Goal: Transaction & Acquisition: Purchase product/service

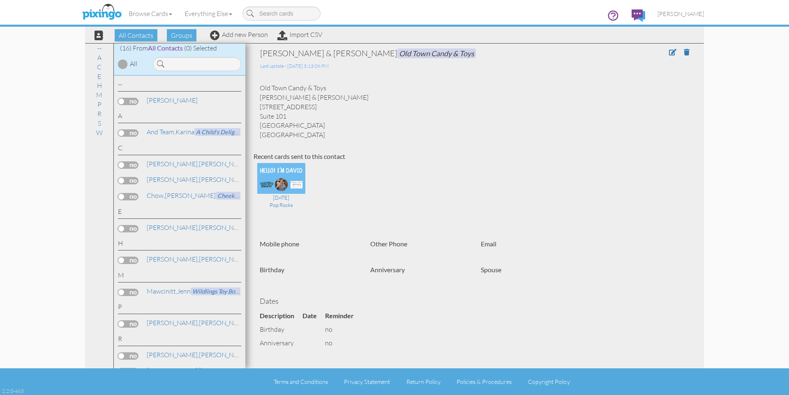
scroll to position [124, 0]
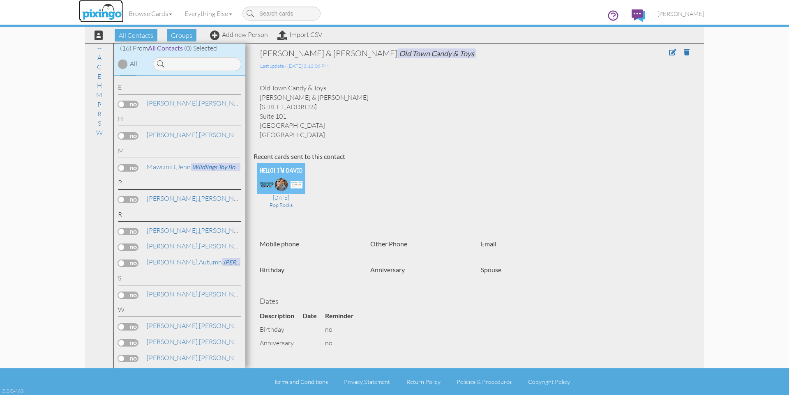
click at [111, 11] on img at bounding box center [102, 12] width 44 height 21
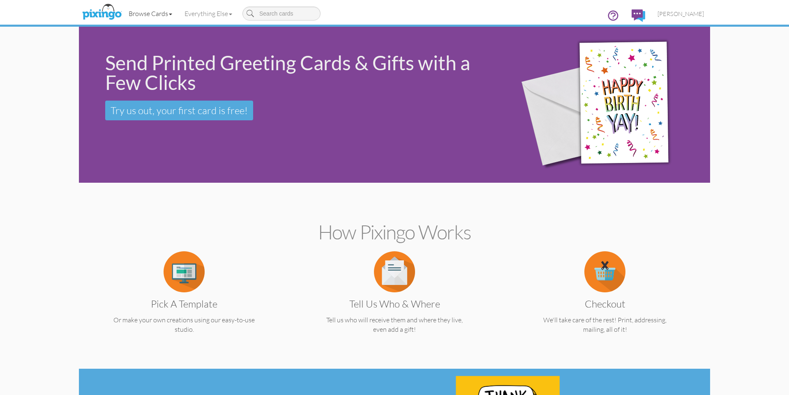
click at [163, 17] on link "Browse Cards" at bounding box center [150, 13] width 56 height 21
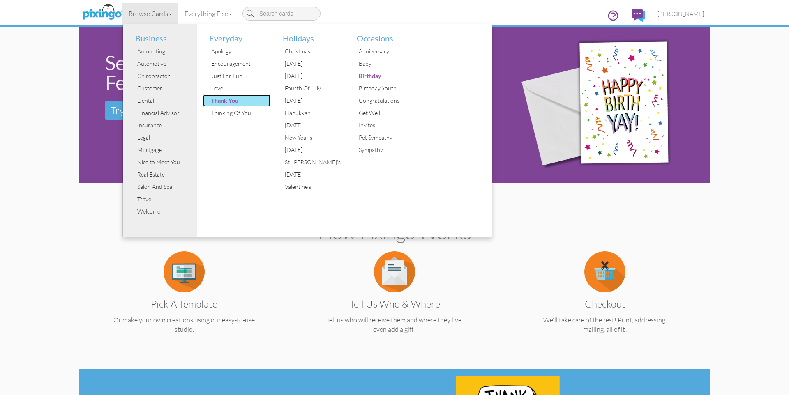
click at [221, 98] on div "Thank You" at bounding box center [240, 100] width 62 height 12
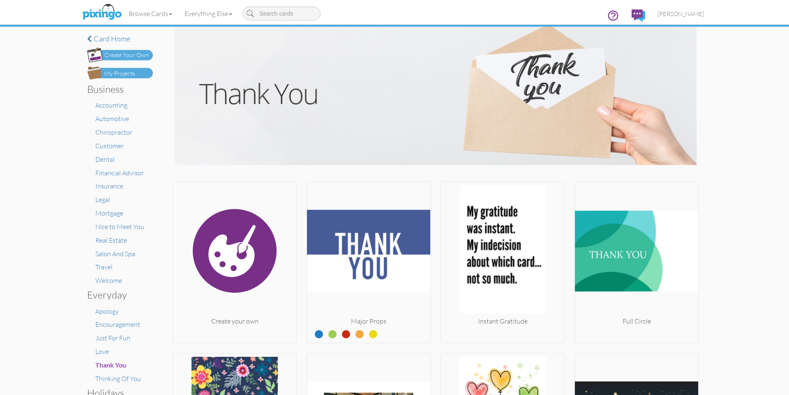
click at [119, 73] on div "My Projects" at bounding box center [119, 73] width 30 height 9
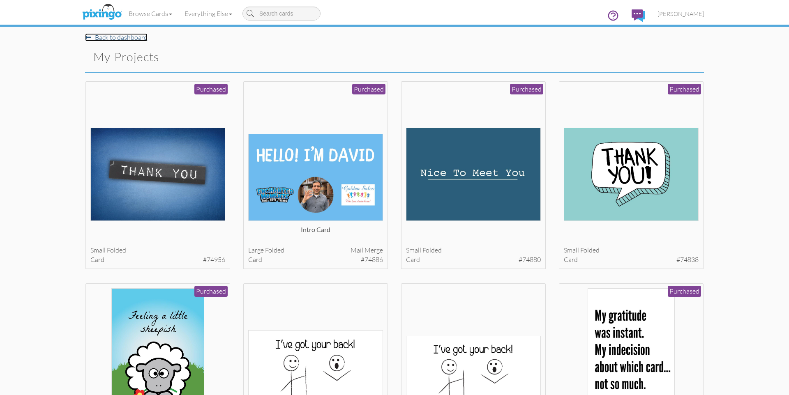
click at [90, 39] on span at bounding box center [88, 37] width 6 height 7
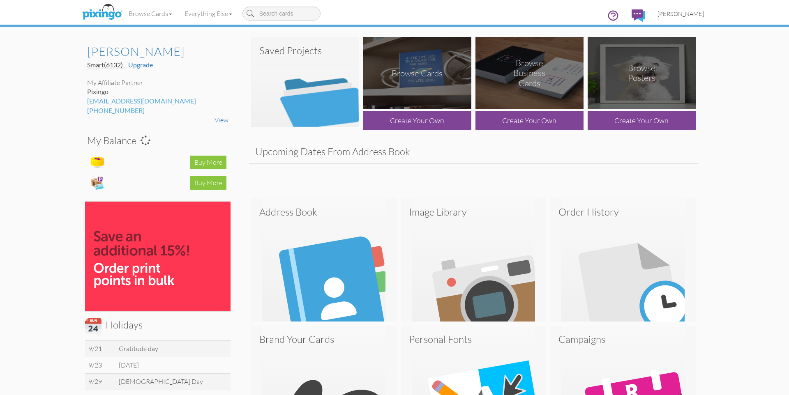
click at [686, 12] on span "[PERSON_NAME]" at bounding box center [680, 13] width 46 height 7
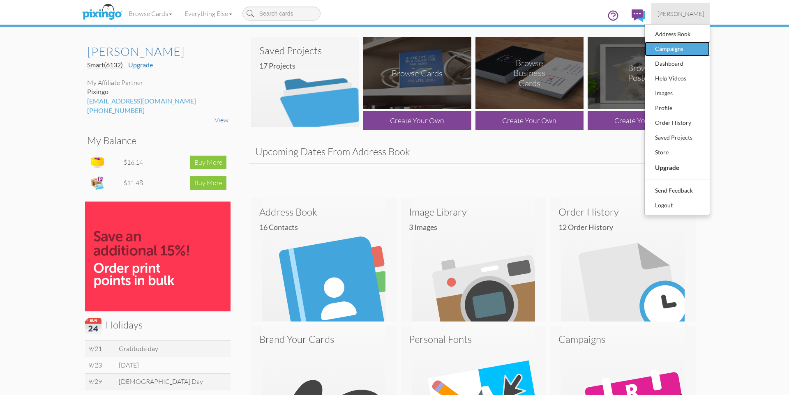
click at [693, 49] on div "Campaigns" at bounding box center [677, 49] width 48 height 12
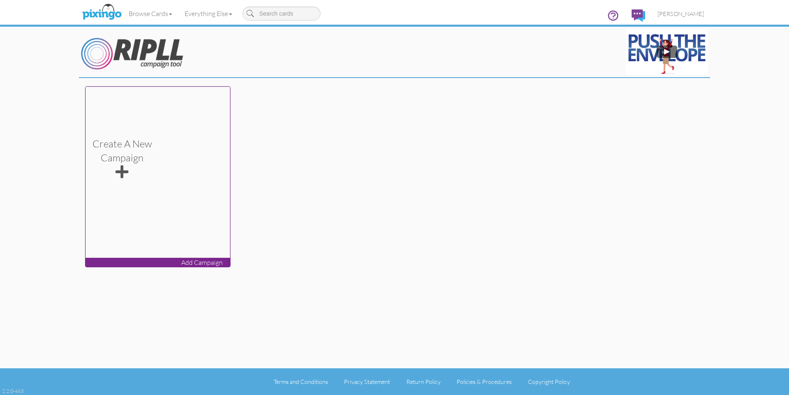
click at [133, 169] on div "Create a new Campaign" at bounding box center [122, 159] width 60 height 44
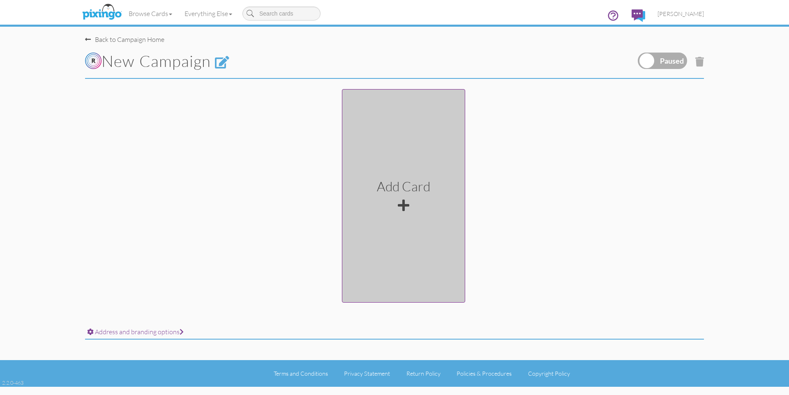
click at [396, 206] on div "Add Card" at bounding box center [403, 195] width 53 height 37
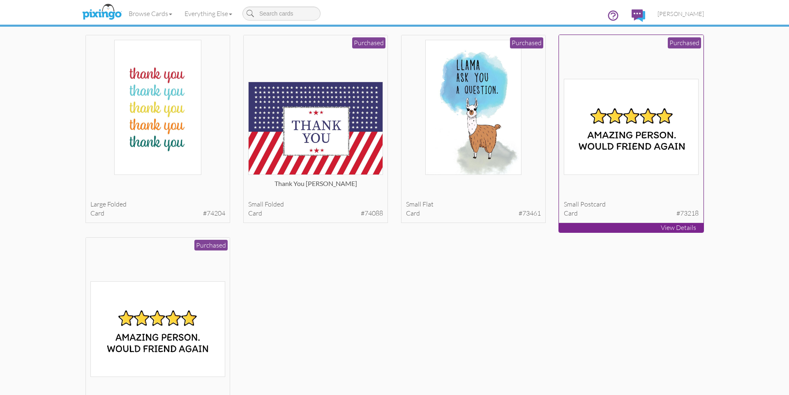
scroll to position [658, 0]
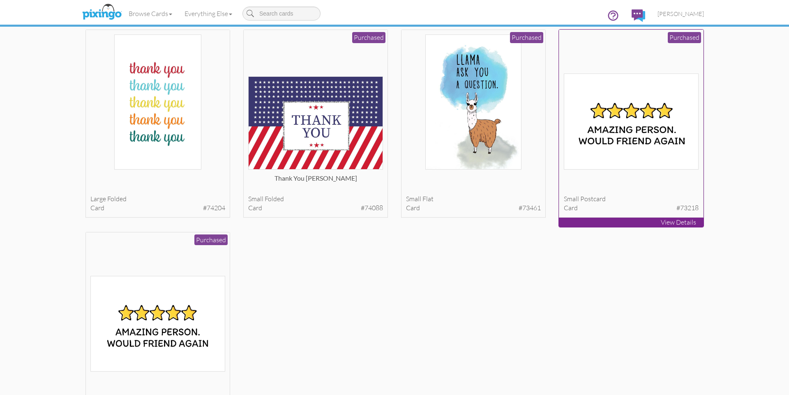
click at [649, 150] on img at bounding box center [631, 122] width 135 height 96
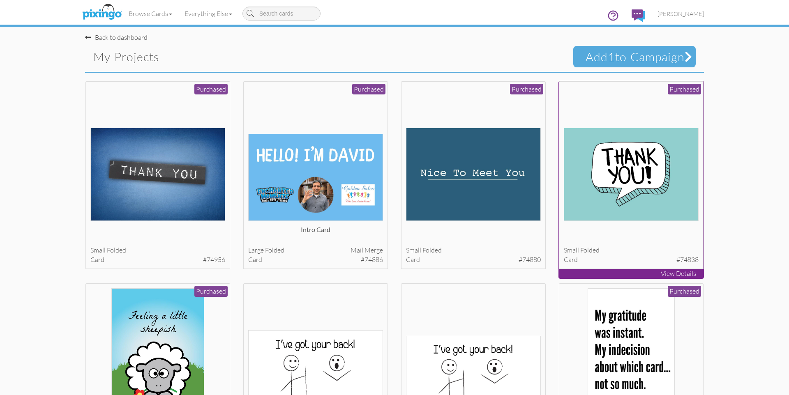
scroll to position [5, 0]
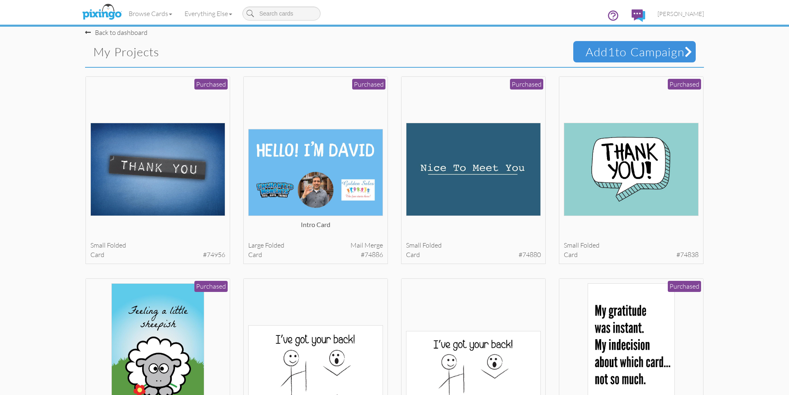
click at [596, 51] on span "Add 1 to Campaign" at bounding box center [634, 51] width 122 height 21
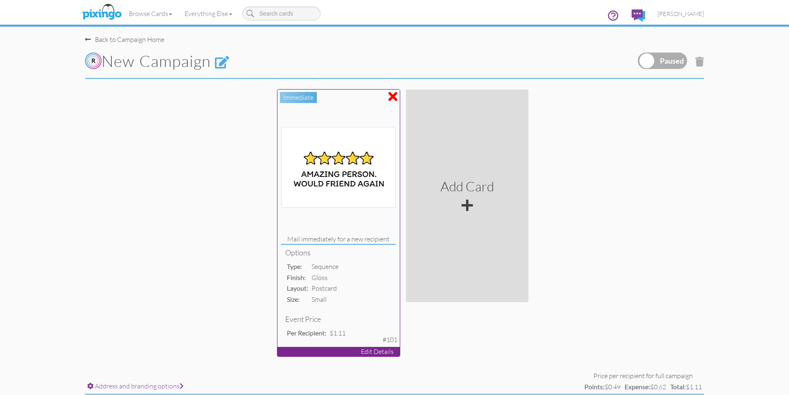
click at [346, 176] on img at bounding box center [338, 167] width 114 height 81
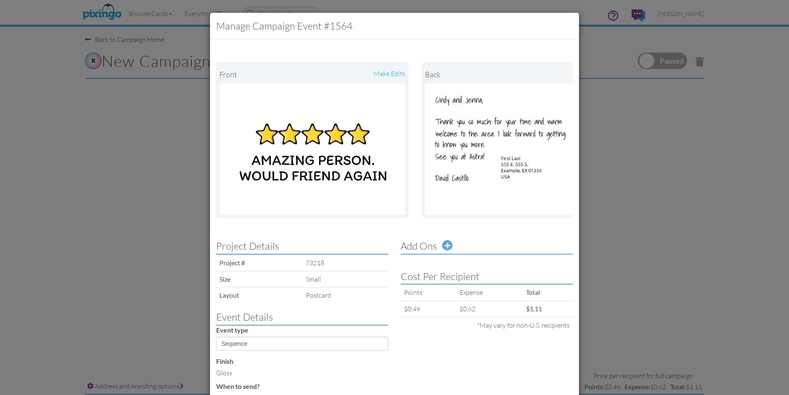
click at [196, 194] on div "Manage Campaign Event #1564 Front make edits back make edits Project Details Pr…" at bounding box center [394, 197] width 789 height 395
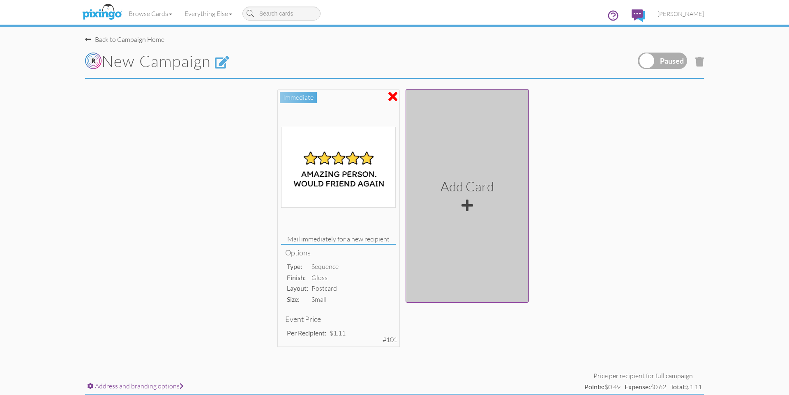
click at [472, 182] on div "Add Card" at bounding box center [466, 186] width 53 height 19
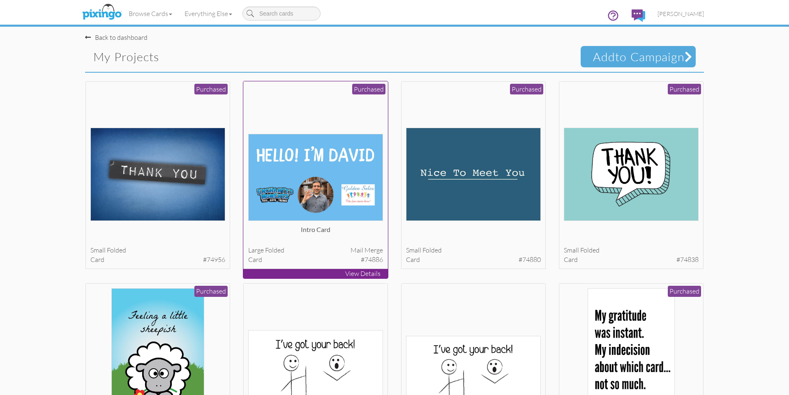
click at [307, 169] on img at bounding box center [315, 177] width 135 height 87
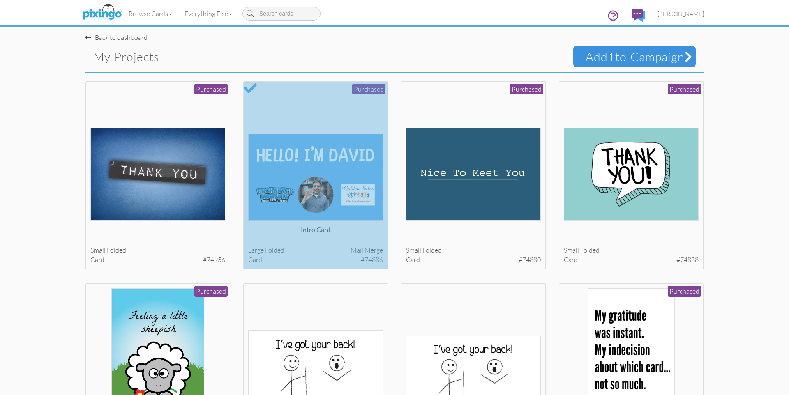
click at [607, 59] on span "1" at bounding box center [610, 56] width 7 height 15
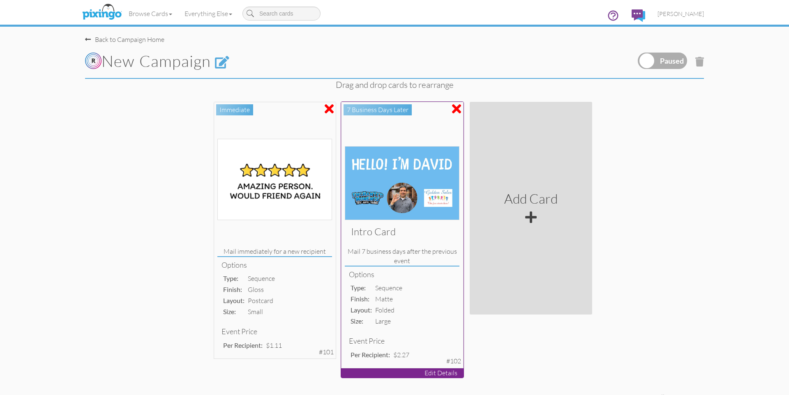
click at [375, 112] on div "7 business days later" at bounding box center [377, 109] width 68 height 11
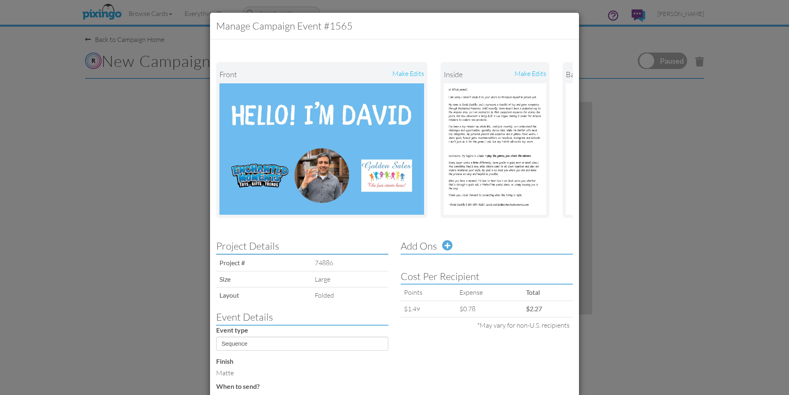
click at [616, 170] on div "Manage Campaign Event #1565 Front make edits inside make edits Back make edits …" at bounding box center [394, 197] width 789 height 395
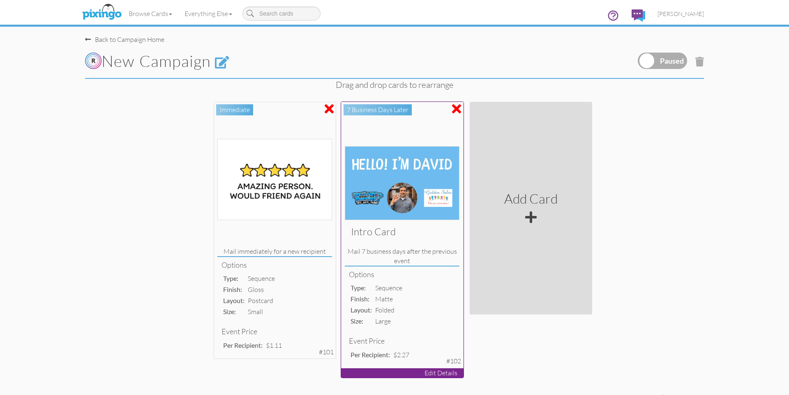
click at [453, 107] on div at bounding box center [456, 108] width 9 height 13
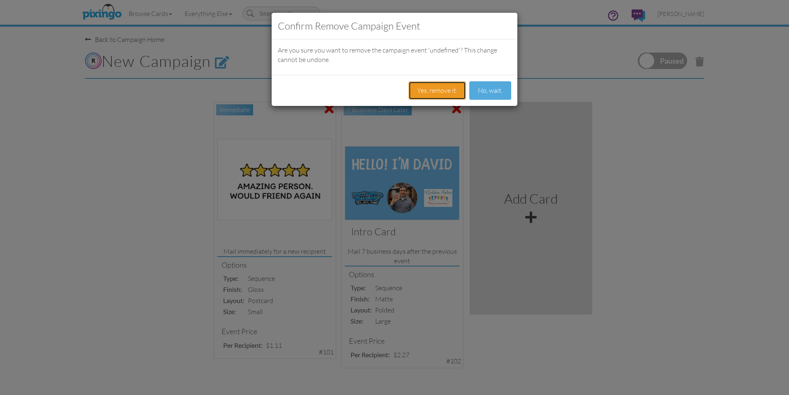
click at [456, 93] on button "Yes, remove it." at bounding box center [437, 90] width 58 height 18
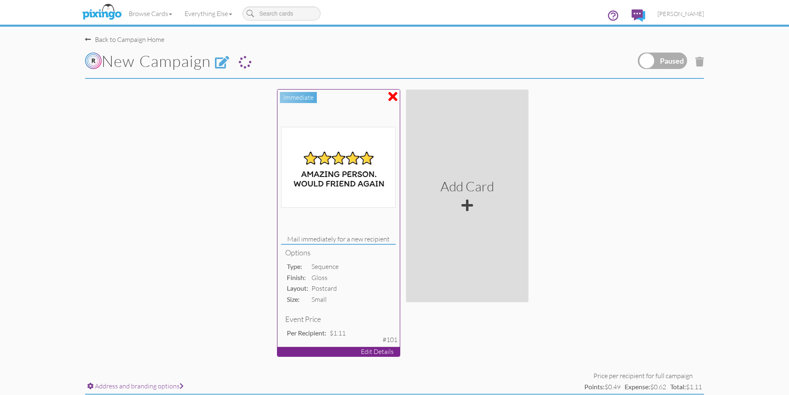
click at [396, 97] on div at bounding box center [392, 96] width 9 height 13
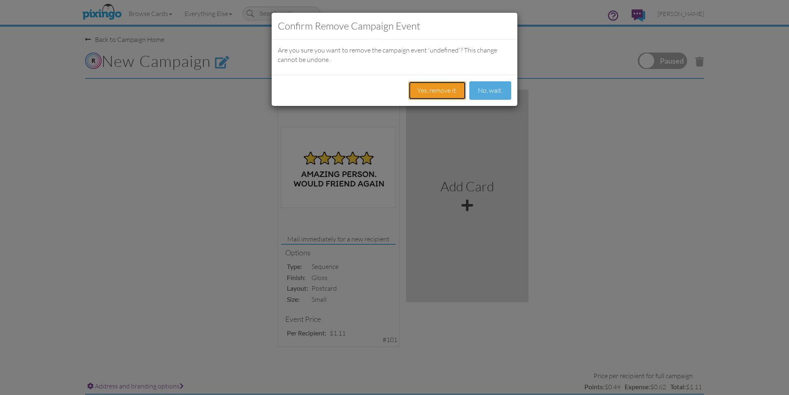
click at [431, 90] on button "Yes, remove it." at bounding box center [437, 90] width 58 height 18
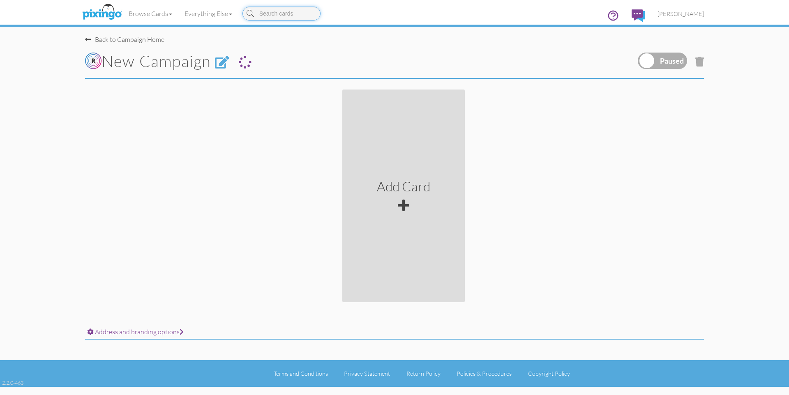
click at [295, 12] on input at bounding box center [281, 14] width 78 height 14
type input "would friend again"
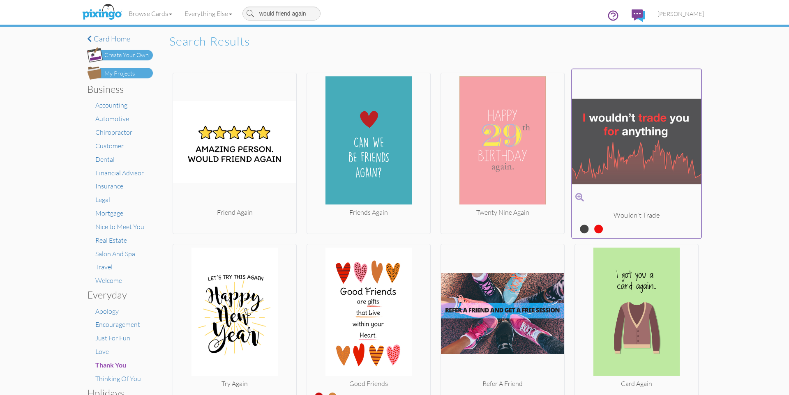
click at [592, 228] on label at bounding box center [592, 225] width 0 height 11
click at [0, 0] on input "radio" at bounding box center [0, 0] width 0 height 0
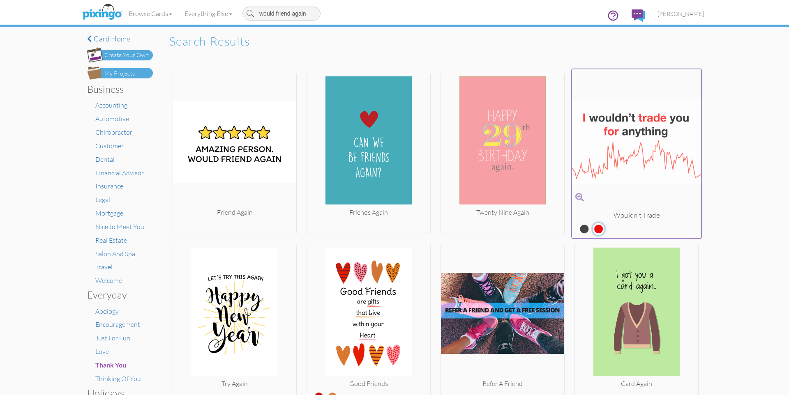
click at [578, 230] on label at bounding box center [578, 225] width 0 height 11
click at [0, 0] on input "radio" at bounding box center [0, 0] width 0 height 0
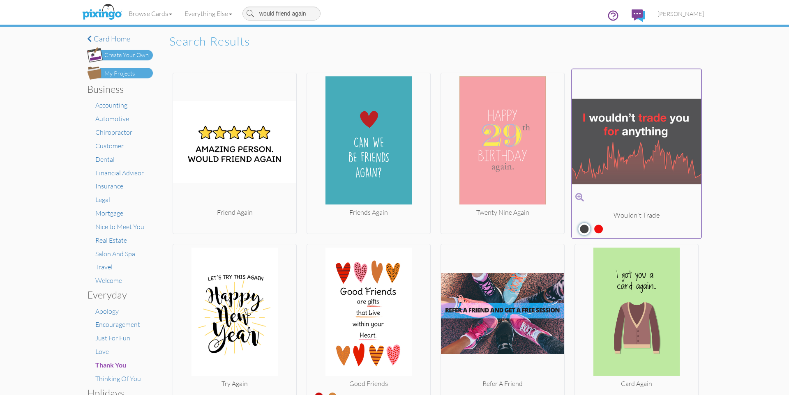
click at [592, 229] on label at bounding box center [592, 225] width 0 height 11
click at [0, 0] on input "radio" at bounding box center [0, 0] width 0 height 0
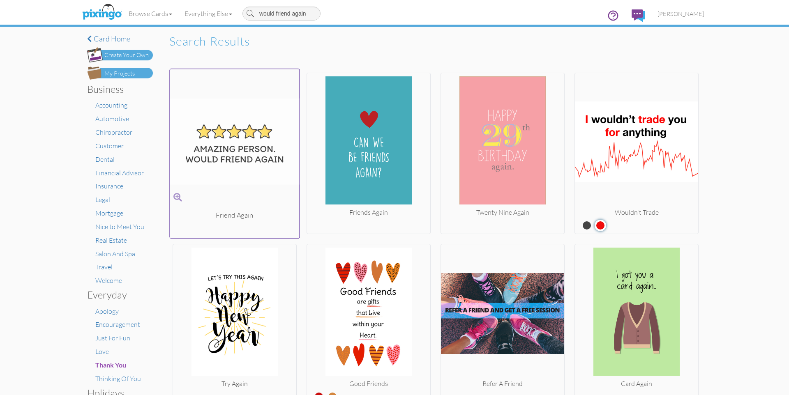
click at [225, 125] on img at bounding box center [234, 141] width 129 height 138
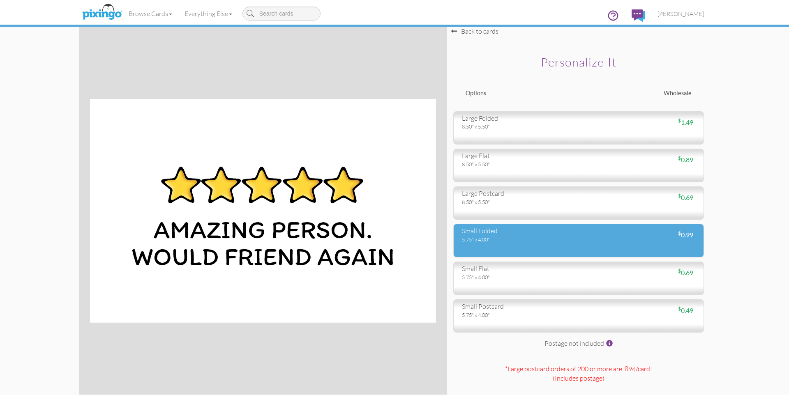
click at [574, 250] on div "small folded 5.75" x 4.00" $ 0.99" at bounding box center [578, 241] width 251 height 34
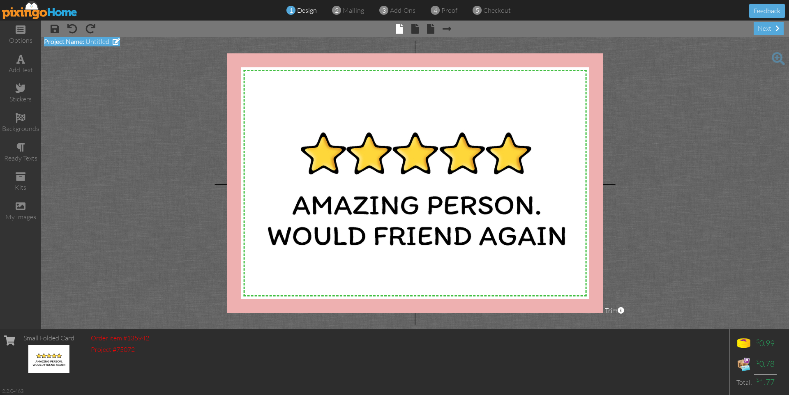
click at [99, 40] on span "Untitled" at bounding box center [97, 41] width 24 height 8
click at [105, 44] on input at bounding box center [95, 46] width 103 height 14
type input "[PERSON_NAME] Thank you"
click at [78, 53] on span at bounding box center [69, 57] width 51 height 15
click at [416, 29] on span at bounding box center [414, 29] width 7 height 10
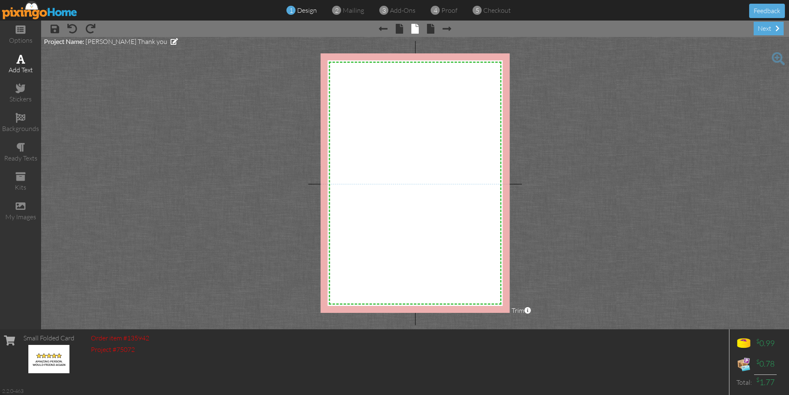
click at [18, 58] on span at bounding box center [20, 59] width 9 height 10
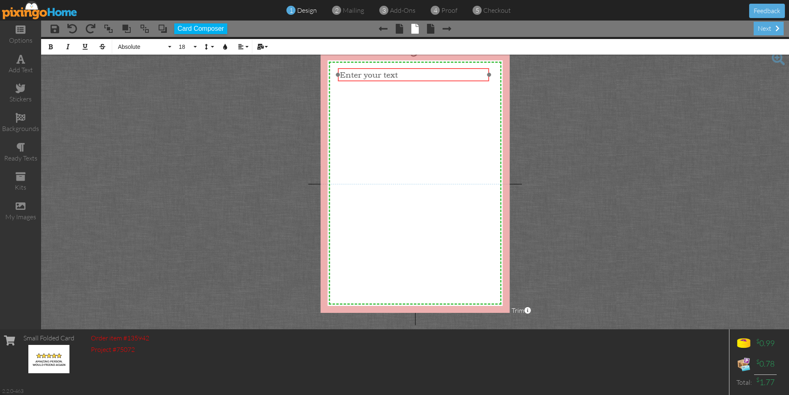
drag, startPoint x: 414, startPoint y: 207, endPoint x: 412, endPoint y: 79, distance: 128.2
click at [412, 79] on div "​ Enter your text ​" at bounding box center [413, 75] width 151 height 14
drag, startPoint x: 488, startPoint y: 75, endPoint x: 494, endPoint y: 75, distance: 5.8
click at [492, 75] on div at bounding box center [492, 75] width 4 height 4
click at [150, 53] on button "Absolute" at bounding box center [143, 47] width 59 height 16
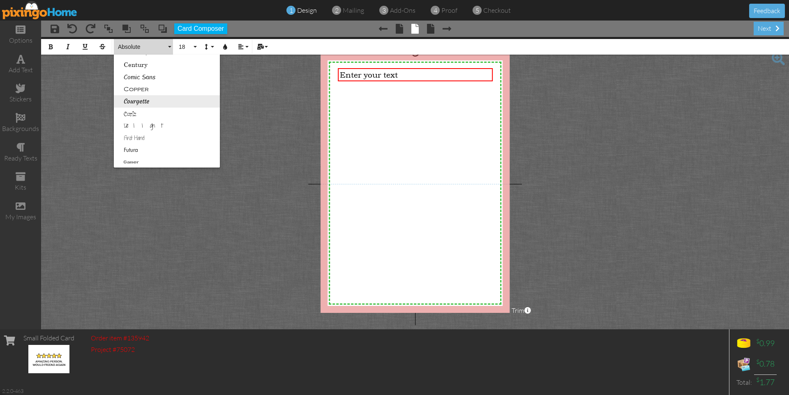
scroll to position [118, 0]
click at [159, 123] on link "First Hand" at bounding box center [167, 128] width 106 height 12
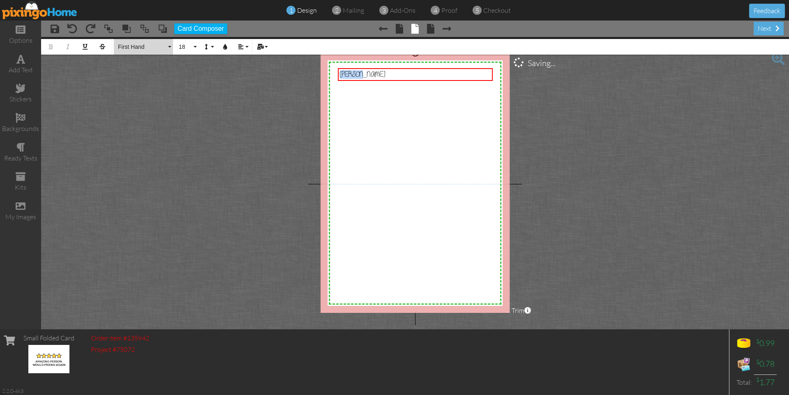
click at [146, 52] on button "First Hand" at bounding box center [143, 47] width 59 height 16
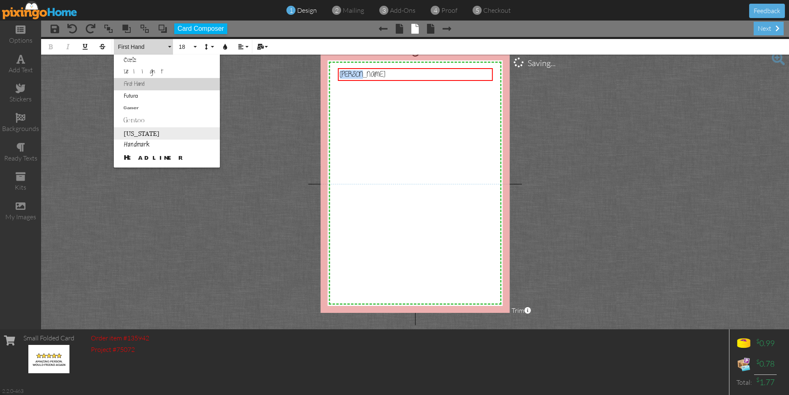
scroll to position [177, 0]
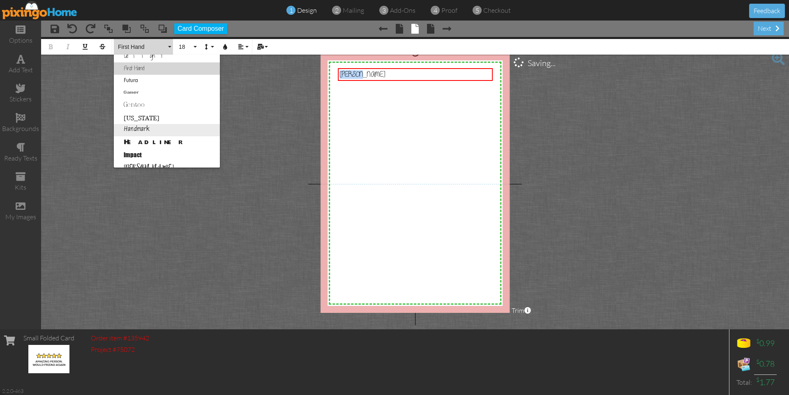
click at [155, 129] on link "Handmark" at bounding box center [167, 130] width 106 height 12
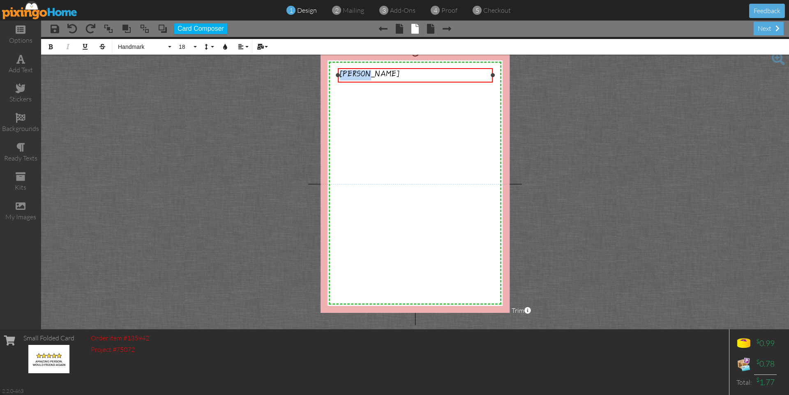
click at [393, 73] on div "[PERSON_NAME]" at bounding box center [415, 75] width 150 height 10
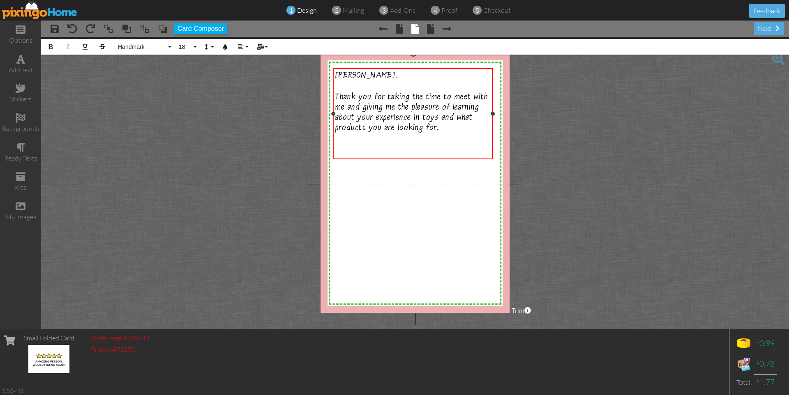
drag, startPoint x: 338, startPoint y: 112, endPoint x: 333, endPoint y: 111, distance: 4.5
click at [333, 112] on div at bounding box center [333, 114] width 4 height 4
drag, startPoint x: 492, startPoint y: 115, endPoint x: 497, endPoint y: 115, distance: 4.9
click at [497, 115] on div at bounding box center [497, 114] width 4 height 4
click at [366, 148] on div "​" at bounding box center [415, 152] width 160 height 12
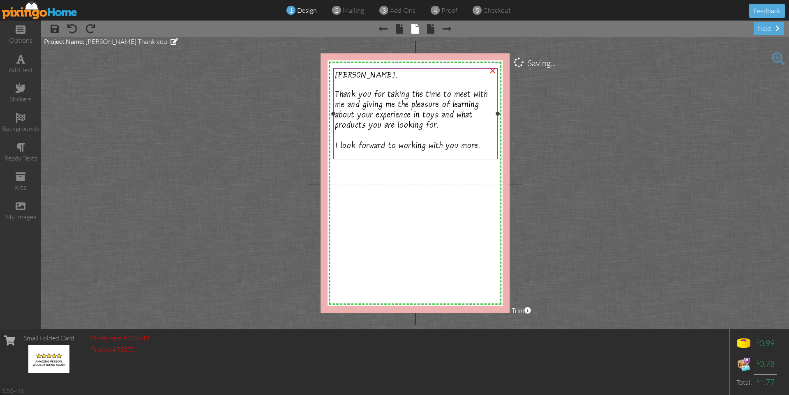
click at [405, 84] on div "[PERSON_NAME], Thank you for taking the time to meet with me and giving me the …" at bounding box center [415, 101] width 160 height 62
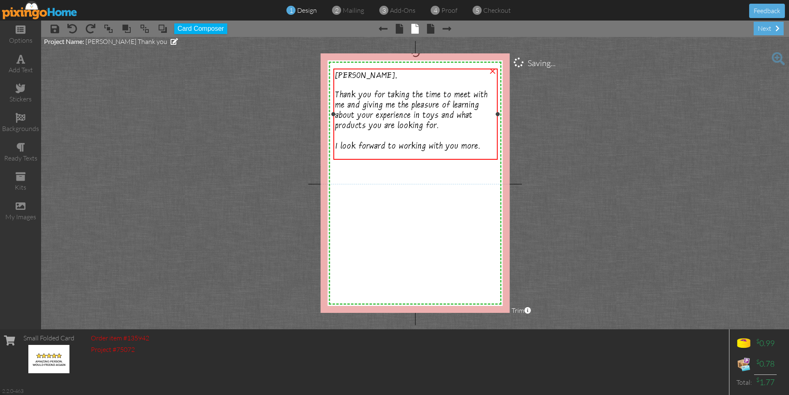
click at [388, 84] on div "[PERSON_NAME], Thank you for taking the time to meet with me and giving me the …" at bounding box center [415, 102] width 160 height 62
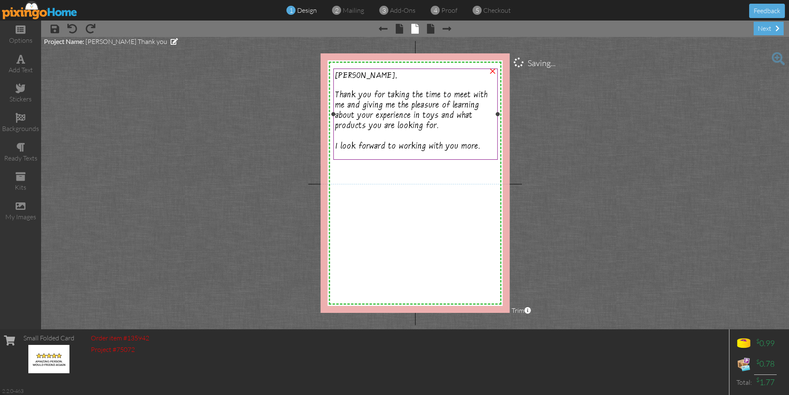
click at [419, 79] on div "[PERSON_NAME], Thank you for taking the time to meet with me and giving me the …" at bounding box center [415, 102] width 160 height 62
click at [72, 118] on project-studio-wrapper "X X X X X X X X X X X X X X X X X X X X X X X X X X X X X X X X X X X X X X X X…" at bounding box center [415, 183] width 748 height 292
click at [382, 117] on span "Thank you for taking the time to meet with me and giving me the pleasure of lea…" at bounding box center [411, 111] width 152 height 41
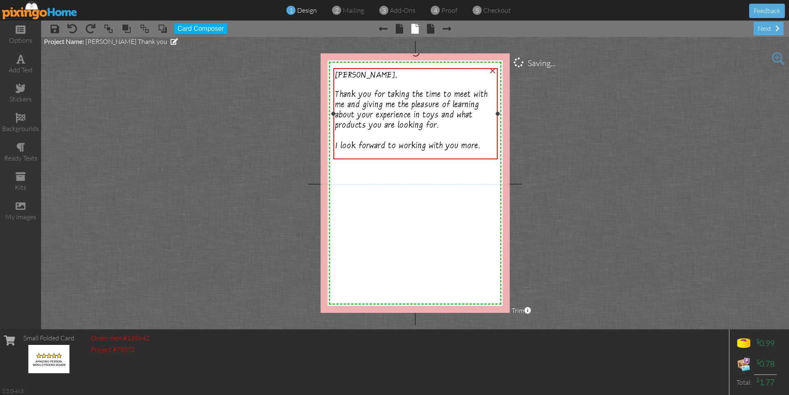
click at [382, 117] on span "Thank you for taking the time to meet with me and giving me the pleasure of lea…" at bounding box center [411, 111] width 152 height 41
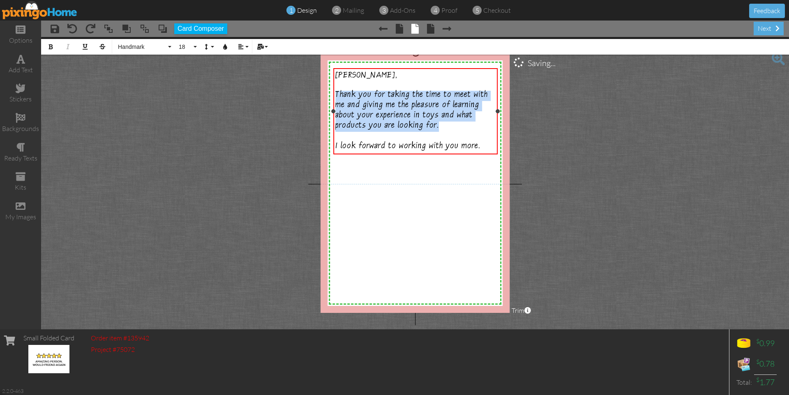
click at [382, 117] on span "Thank you for taking the time to meet with me and giving me the pleasure of lea…" at bounding box center [411, 111] width 152 height 41
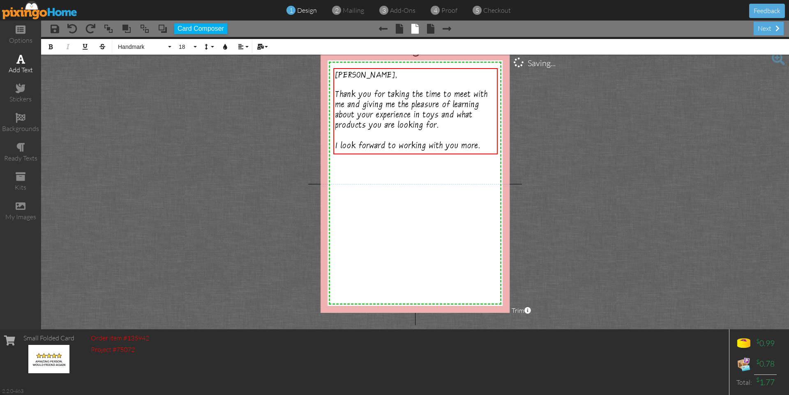
click at [17, 63] on span at bounding box center [20, 59] width 9 height 10
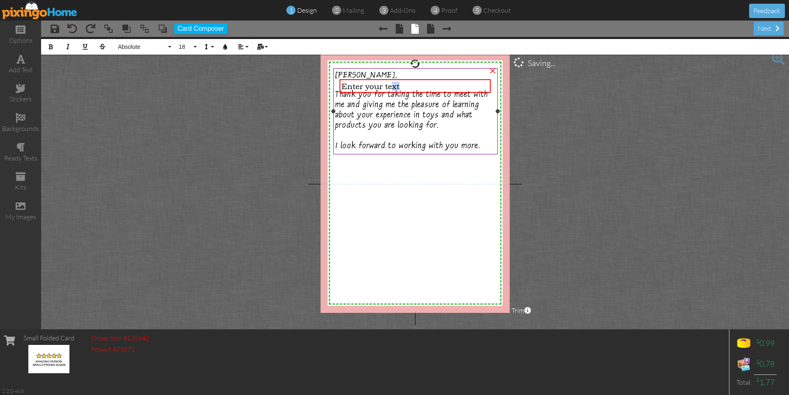
drag, startPoint x: 392, startPoint y: 89, endPoint x: 392, endPoint y: 116, distance: 27.1
click at [386, 141] on div "X X X X X X X X X X X X X X X X X X X X X X X X X X X X X X X X X X X X X X X X…" at bounding box center [414, 183] width 189 height 260
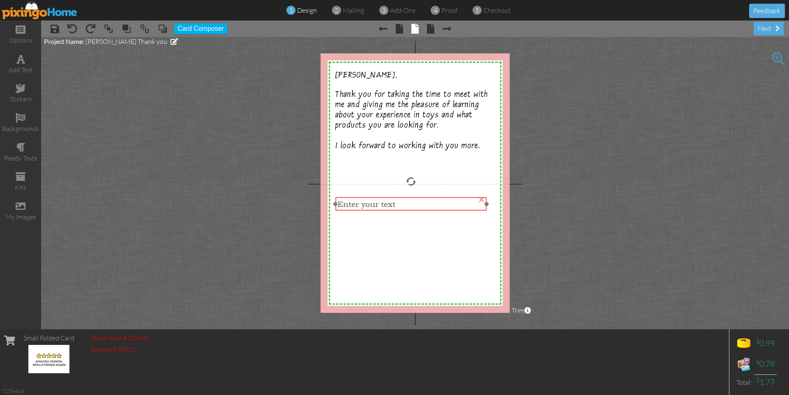
drag, startPoint x: 393, startPoint y: 88, endPoint x: 389, endPoint y: 206, distance: 117.9
click at [389, 206] on span "Enter your text" at bounding box center [366, 204] width 58 height 9
drag, startPoint x: 487, startPoint y: 205, endPoint x: 494, endPoint y: 206, distance: 6.6
click at [493, 206] on div "Enter your text ×" at bounding box center [415, 204] width 158 height 14
click at [383, 205] on span "Enter your text" at bounding box center [364, 203] width 58 height 9
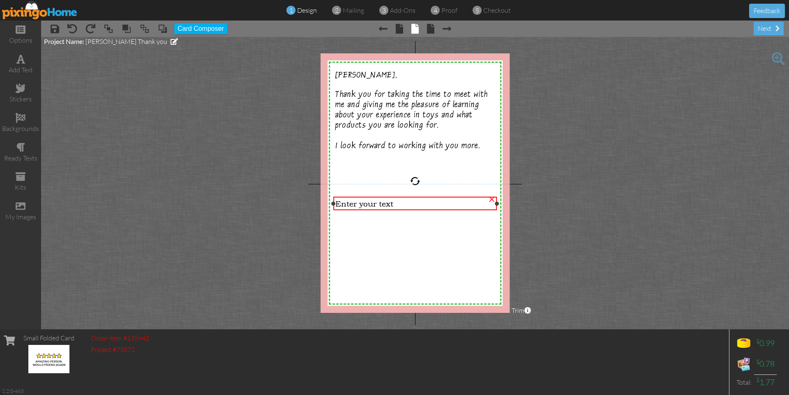
drag, startPoint x: 491, startPoint y: 203, endPoint x: 497, endPoint y: 205, distance: 6.0
click at [497, 205] on div at bounding box center [497, 204] width 4 height 4
click at [403, 207] on div "Enter your text" at bounding box center [414, 203] width 159 height 9
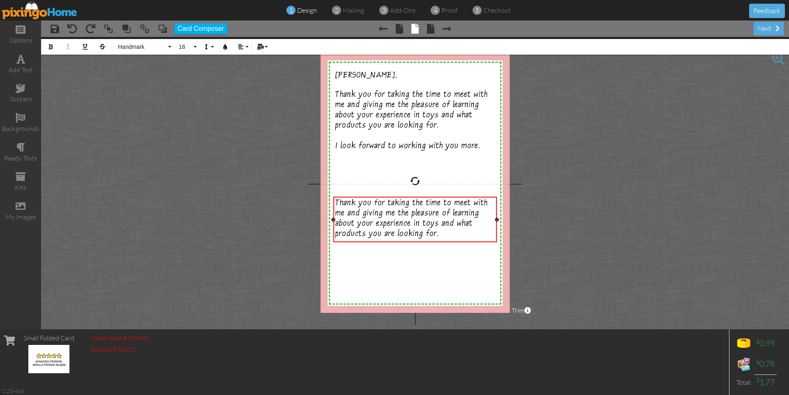
click at [441, 231] on div "Thank you for taking the time to meet with me and giving me the pleasure of lea…" at bounding box center [414, 219] width 159 height 41
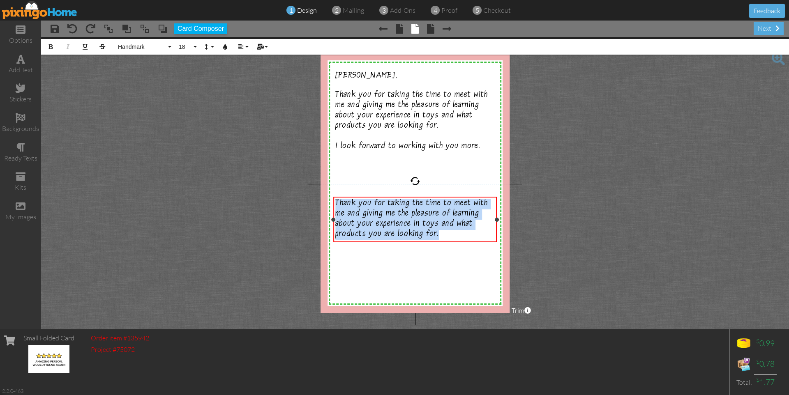
click at [441, 231] on div "Thank you for taking the time to meet with me and giving me the pleasure of lea…" at bounding box center [414, 219] width 159 height 41
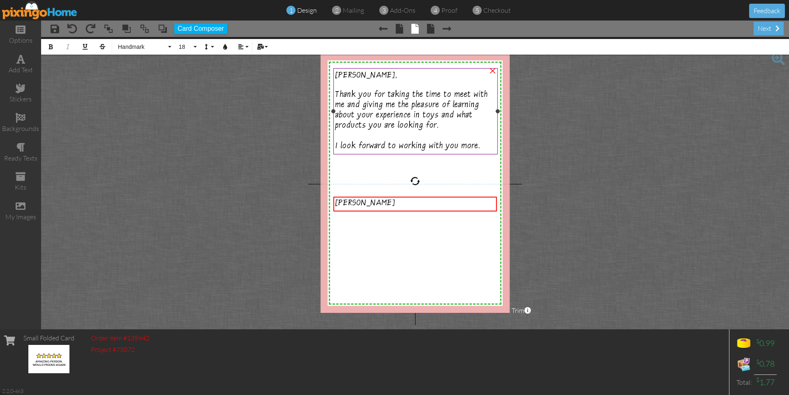
click at [490, 146] on div "I look forward to working with you more." at bounding box center [415, 147] width 160 height 12
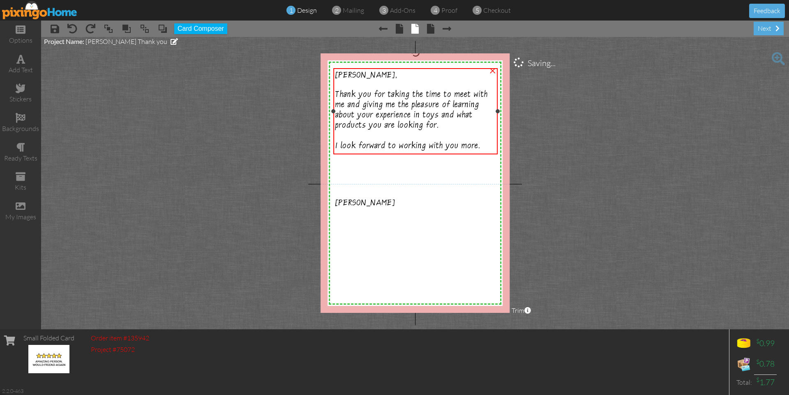
click at [490, 146] on div "I look forward to working with you more." at bounding box center [415, 147] width 160 height 12
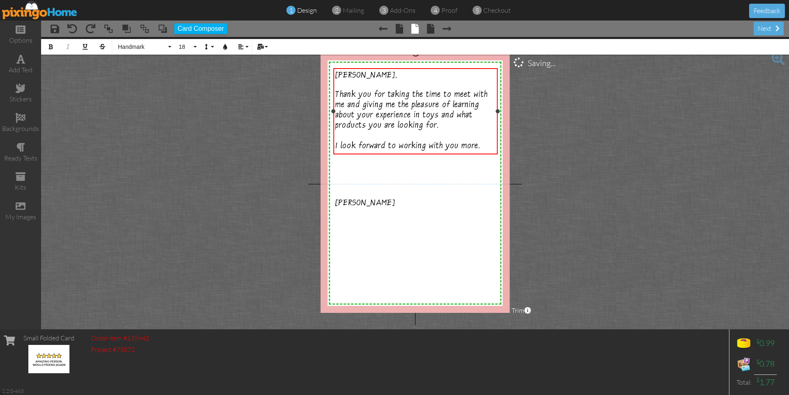
click at [490, 146] on div "I look forward to working with you more." at bounding box center [415, 147] width 160 height 12
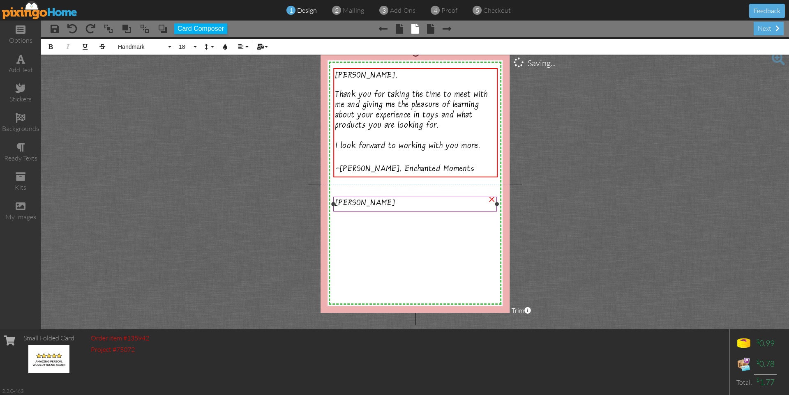
click at [397, 213] on div at bounding box center [415, 204] width 168 height 19
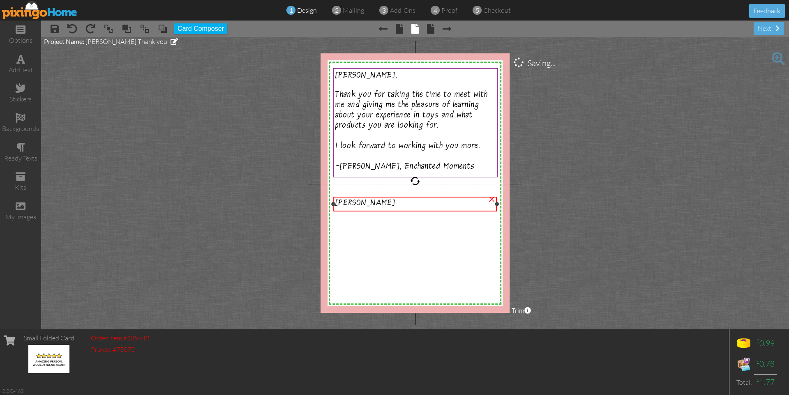
click at [492, 198] on div "×" at bounding box center [491, 198] width 13 height 13
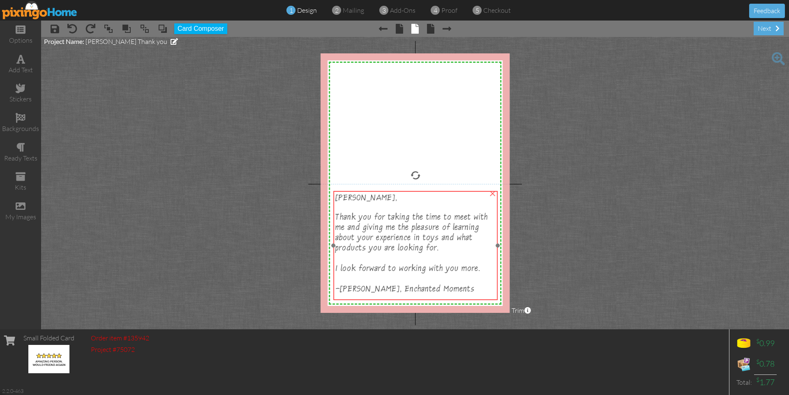
drag, startPoint x: 441, startPoint y: 117, endPoint x: 441, endPoint y: 240, distance: 122.8
click at [441, 240] on span "Thank you for taking the time to meet with me and giving me the pleasure of lea…" at bounding box center [411, 234] width 152 height 41
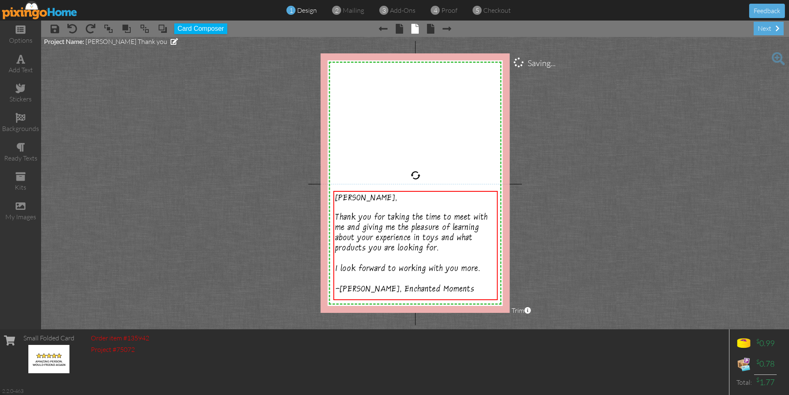
click at [245, 202] on project-studio-wrapper "X X X X X X X X X X X X X X X X X X X X X X X X X X X X X X X X X X X X X X X X…" at bounding box center [415, 183] width 748 height 292
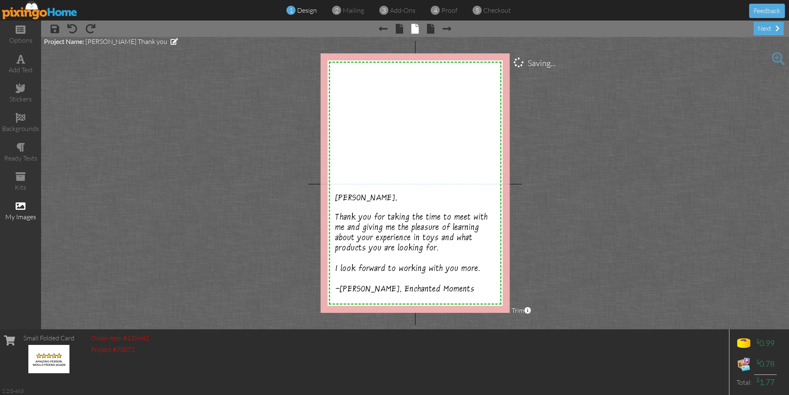
click at [30, 206] on div "my images" at bounding box center [20, 211] width 41 height 29
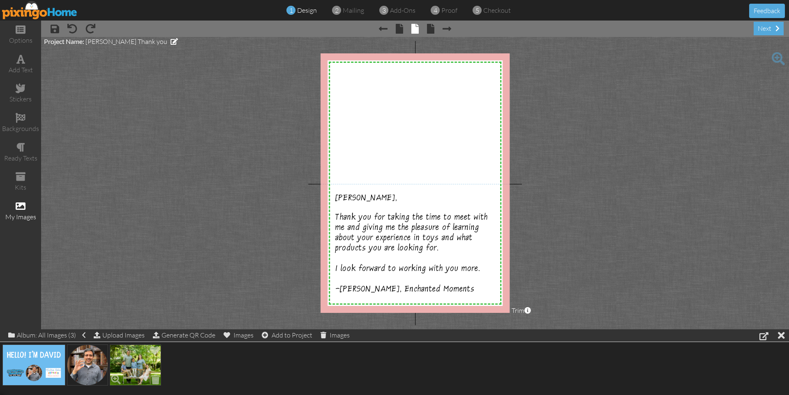
click at [133, 363] on img at bounding box center [135, 365] width 51 height 41
click at [287, 333] on span "(1)" at bounding box center [283, 335] width 8 height 8
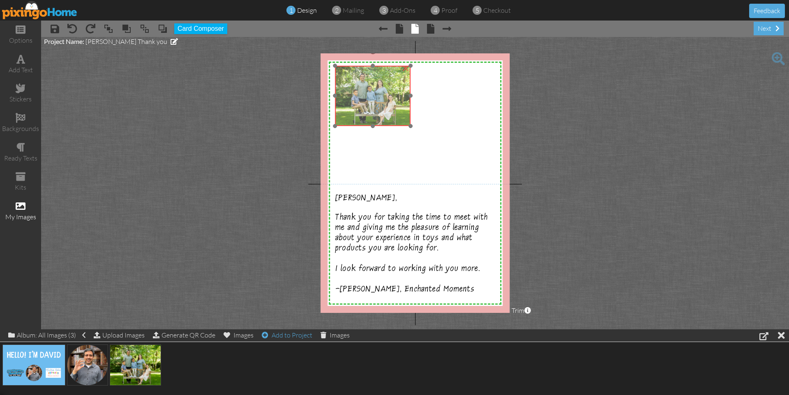
drag, startPoint x: 379, startPoint y: 99, endPoint x: 384, endPoint y: 98, distance: 5.0
click at [384, 98] on img at bounding box center [373, 96] width 76 height 60
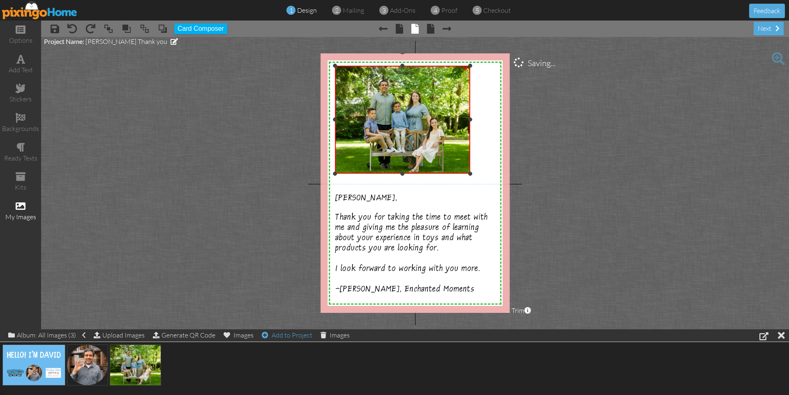
drag, startPoint x: 411, startPoint y: 126, endPoint x: 486, endPoint y: 173, distance: 88.6
click at [486, 173] on div "X X X X X X X X X X X X X X X X X X X X X X X X X X X X X X X X X X X X X X X X…" at bounding box center [414, 183] width 189 height 260
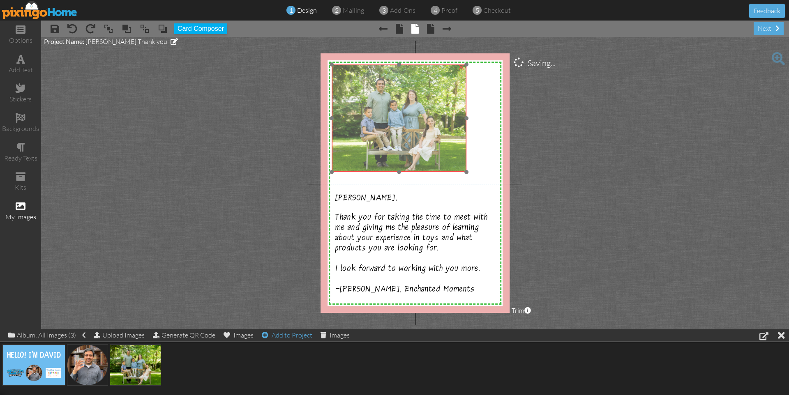
click at [436, 115] on img at bounding box center [398, 118] width 135 height 108
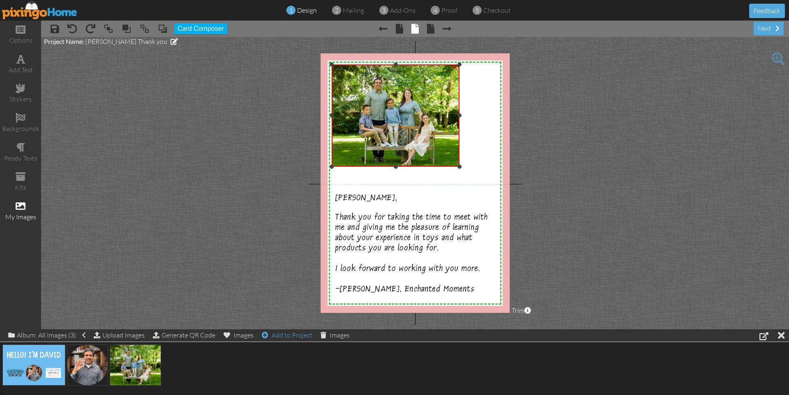
drag, startPoint x: 466, startPoint y: 171, endPoint x: 456, endPoint y: 166, distance: 10.9
click at [456, 166] on div "×" at bounding box center [395, 115] width 128 height 102
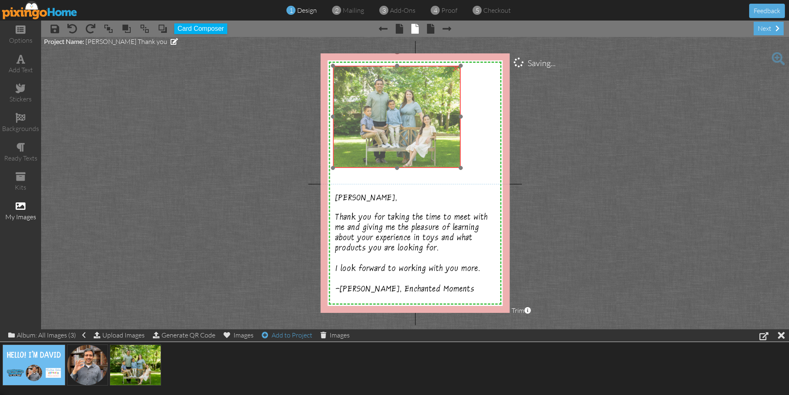
click at [415, 128] on img at bounding box center [397, 117] width 128 height 102
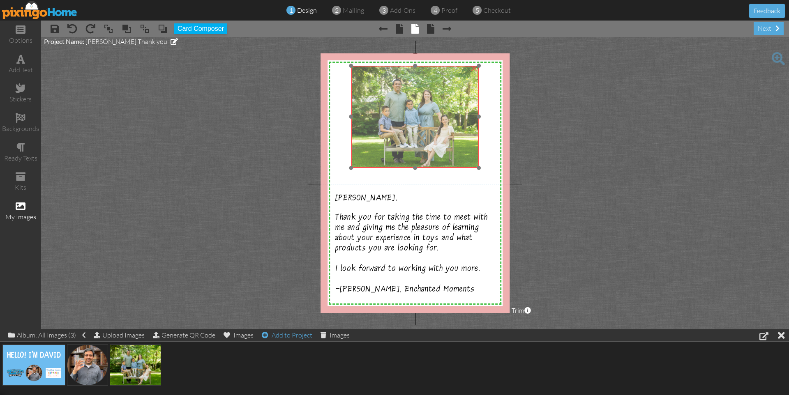
drag, startPoint x: 426, startPoint y: 127, endPoint x: 444, endPoint y: 127, distance: 18.1
click at [444, 127] on img at bounding box center [415, 117] width 128 height 102
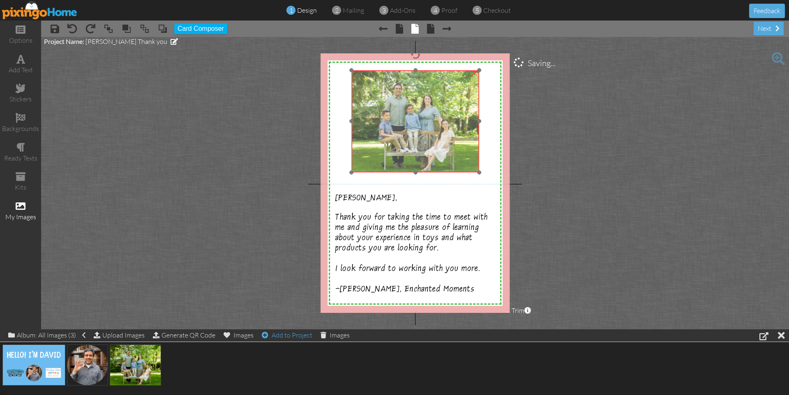
drag, startPoint x: 444, startPoint y: 126, endPoint x: 445, endPoint y: 130, distance: 4.2
click at [445, 130] on img at bounding box center [415, 121] width 128 height 102
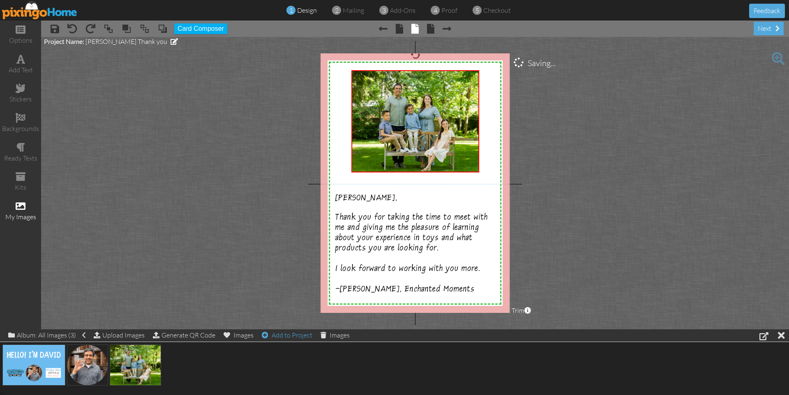
click at [559, 187] on project-studio-wrapper "X X X X X X X X X X X X X X X X X X X X X X X X X X X X X X X X X X X X X X X X…" at bounding box center [415, 183] width 748 height 292
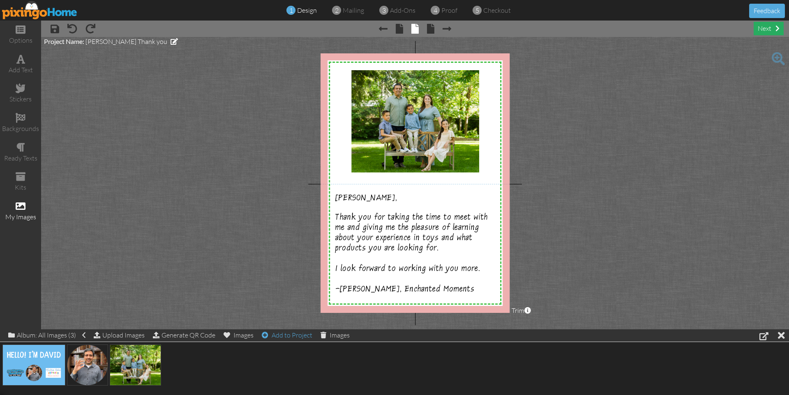
click at [755, 32] on div "next" at bounding box center [768, 29] width 30 height 14
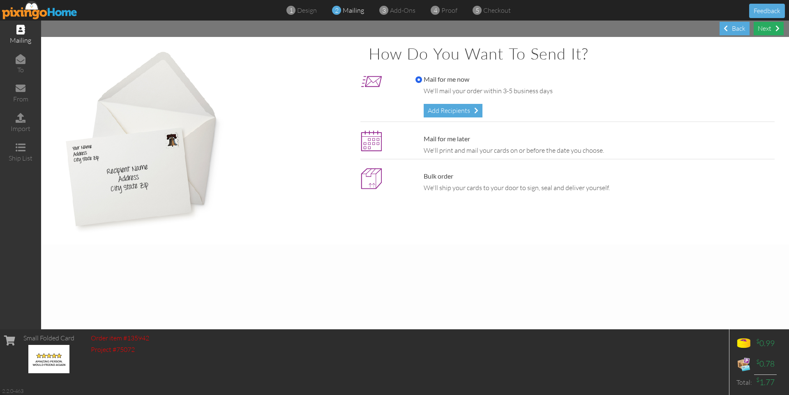
click at [767, 30] on div "Next" at bounding box center [768, 29] width 30 height 14
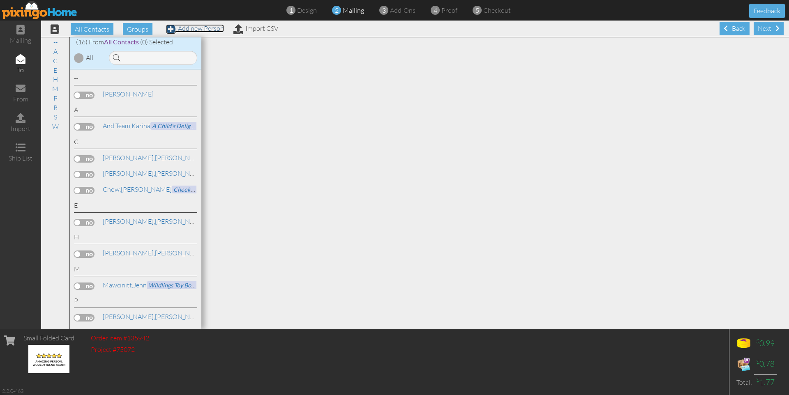
click at [205, 29] on link "Add new Person" at bounding box center [195, 28] width 58 height 8
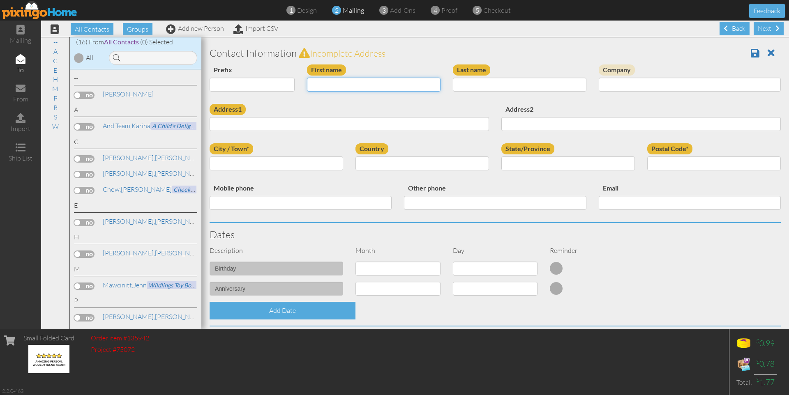
click at [380, 84] on input "First name" at bounding box center [373, 85] width 133 height 14
